Goal: Task Accomplishment & Management: Complete application form

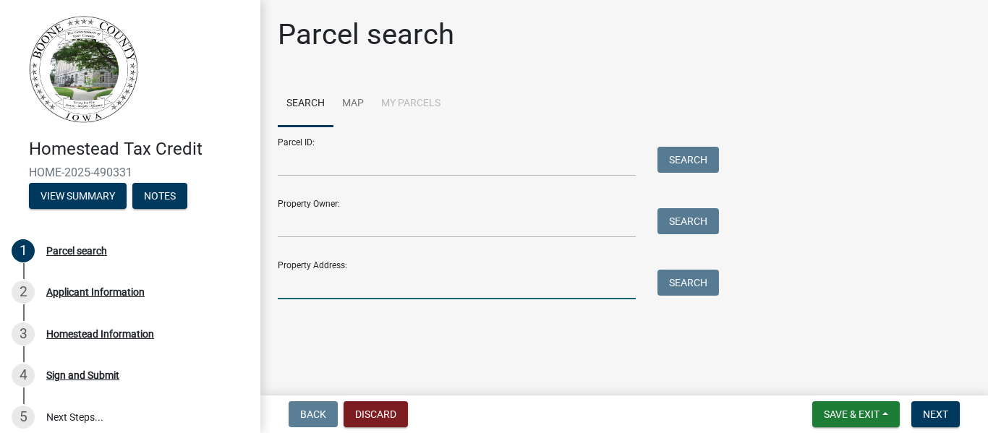
click at [438, 281] on input "Property Address:" at bounding box center [457, 285] width 358 height 30
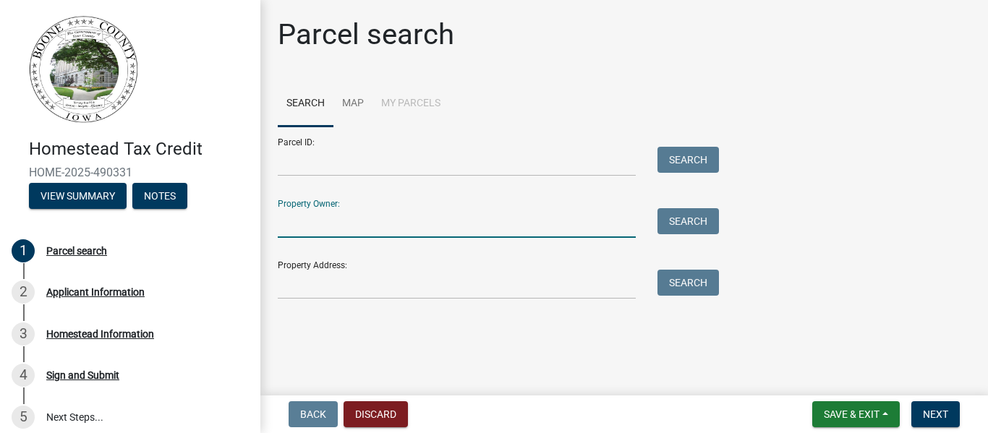
click at [474, 215] on input "Property Owner:" at bounding box center [457, 223] width 358 height 30
type input "[PERSON_NAME]"
click at [695, 224] on button "Search" at bounding box center [688, 221] width 61 height 26
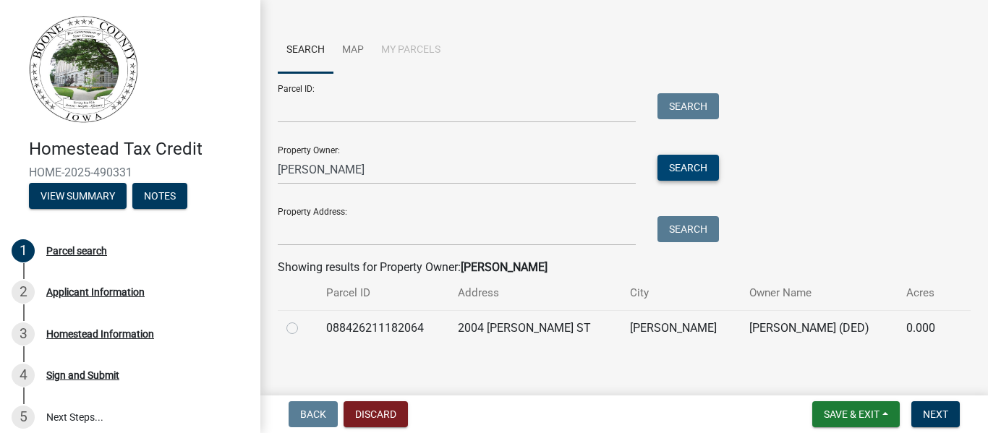
scroll to position [66, 0]
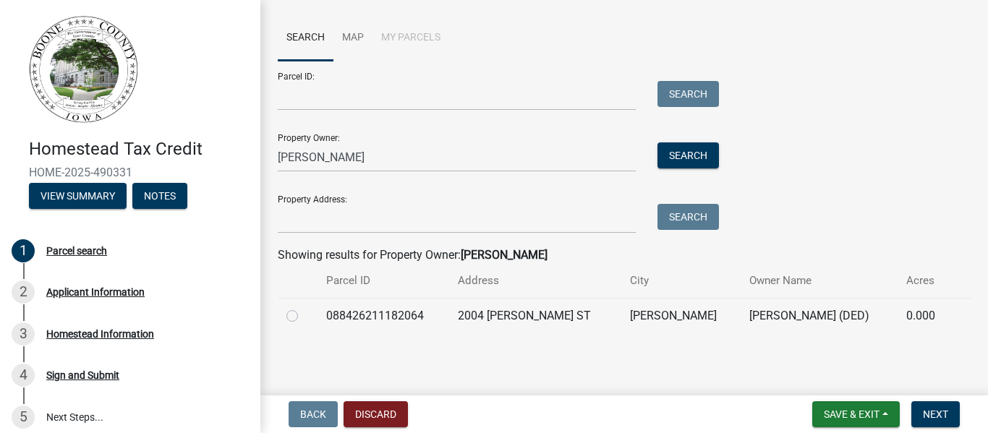
click at [304, 307] on label at bounding box center [304, 307] width 0 height 0
click at [304, 317] on input "radio" at bounding box center [308, 311] width 9 height 9
radio input "true"
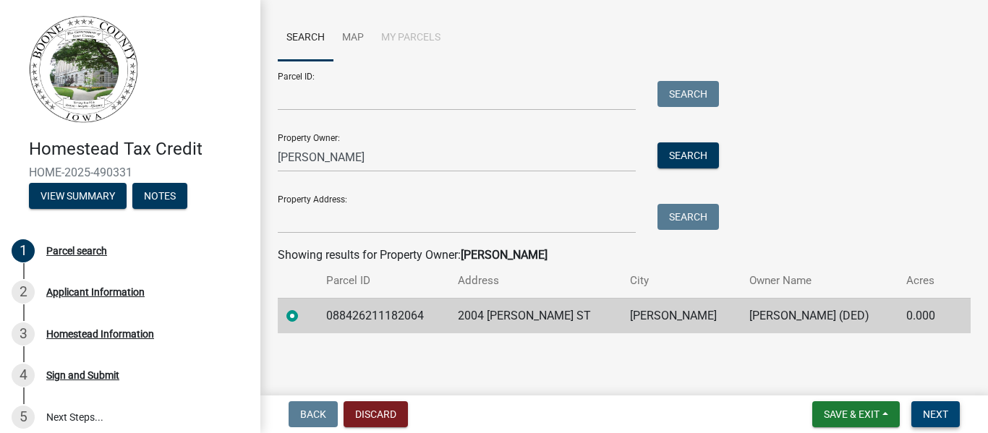
click at [935, 423] on button "Next" at bounding box center [936, 415] width 48 height 26
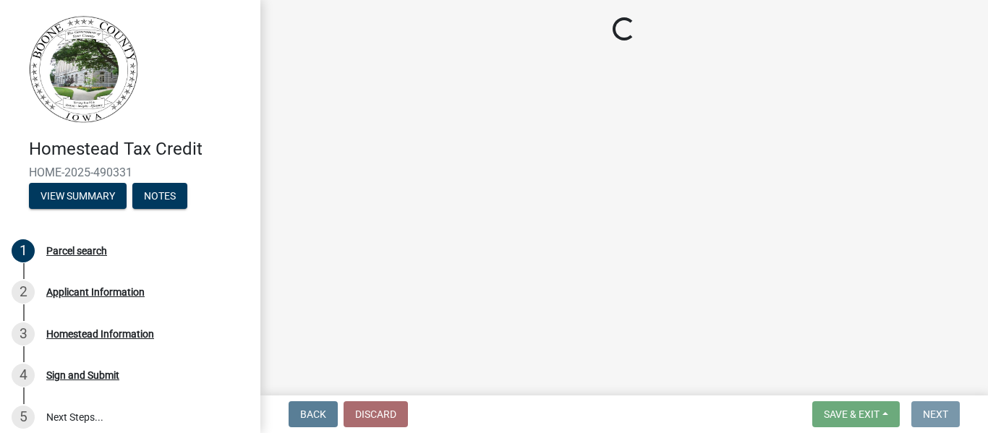
scroll to position [0, 0]
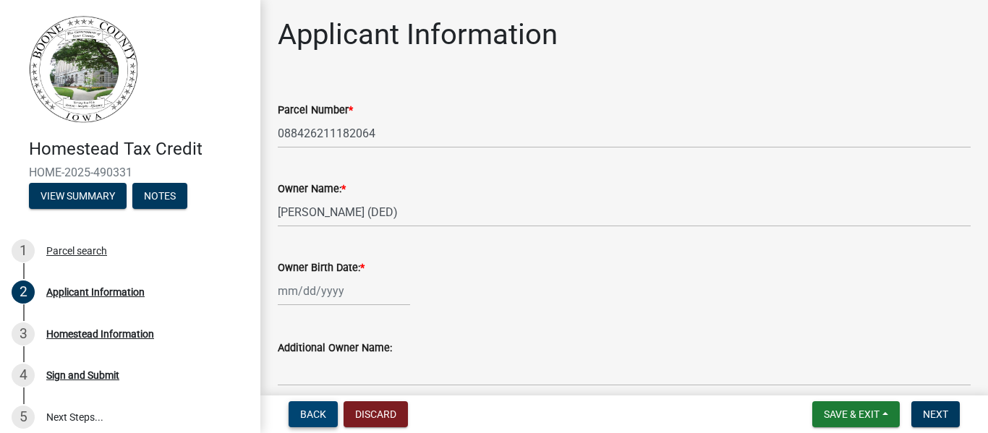
click at [309, 419] on span "Back" at bounding box center [313, 415] width 26 height 12
